Goal: Information Seeking & Learning: Check status

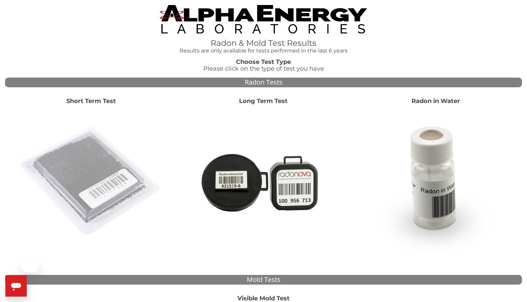
click at [111, 186] on img at bounding box center [91, 182] width 144 height 144
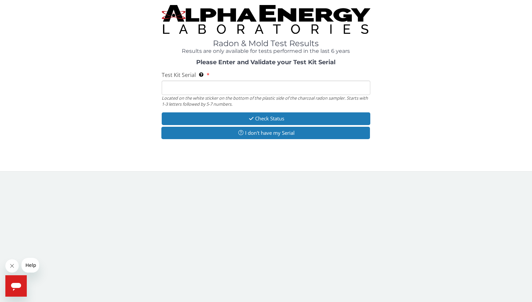
click at [308, 91] on input "Test Kit Serial Located on the white sticker on the bottom of the plastic side …" at bounding box center [266, 88] width 209 height 14
paste input "AA770228"
type input "AA770228"
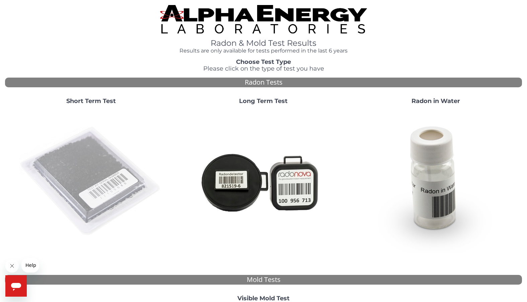
click at [117, 172] on img at bounding box center [91, 182] width 144 height 144
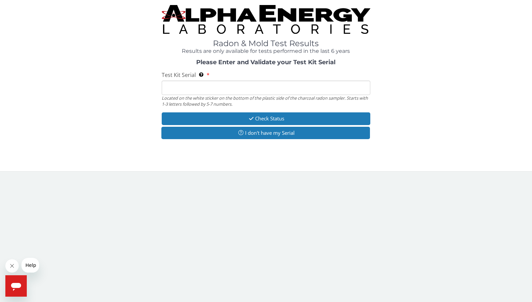
click at [292, 88] on input "Test Kit Serial Located on the white sticker on the bottom of the plastic side …" at bounding box center [266, 88] width 209 height 14
paste input "AA770228"
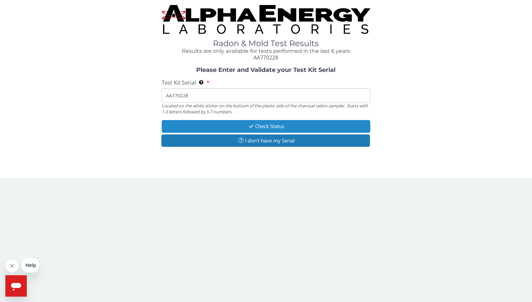
type input "AA770228"
click at [253, 120] on button "Check Status" at bounding box center [266, 126] width 209 height 12
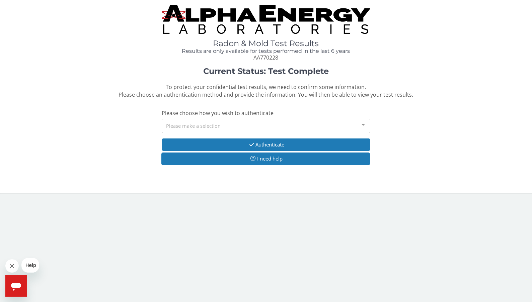
click at [261, 127] on div "Please make a selection" at bounding box center [266, 126] width 209 height 14
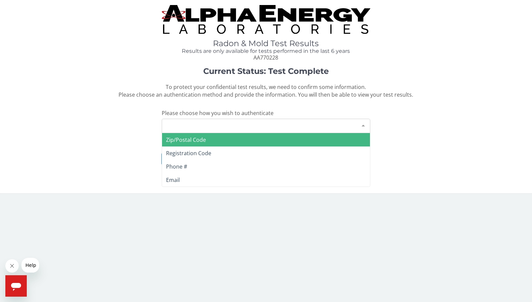
click at [232, 137] on span "Zip/Postal Code" at bounding box center [266, 139] width 208 height 13
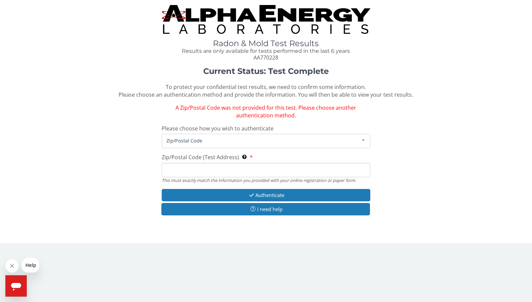
click at [213, 168] on input "Zip/Postal Code (Test Address) This must exactly match the information you prov…" at bounding box center [266, 170] width 209 height 14
type input "84660"
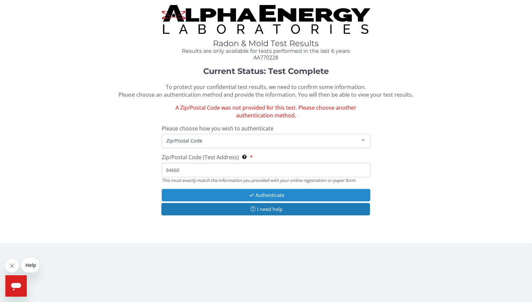
click at [298, 192] on button "Authenticate" at bounding box center [266, 195] width 209 height 12
